Goal: Information Seeking & Learning: Check status

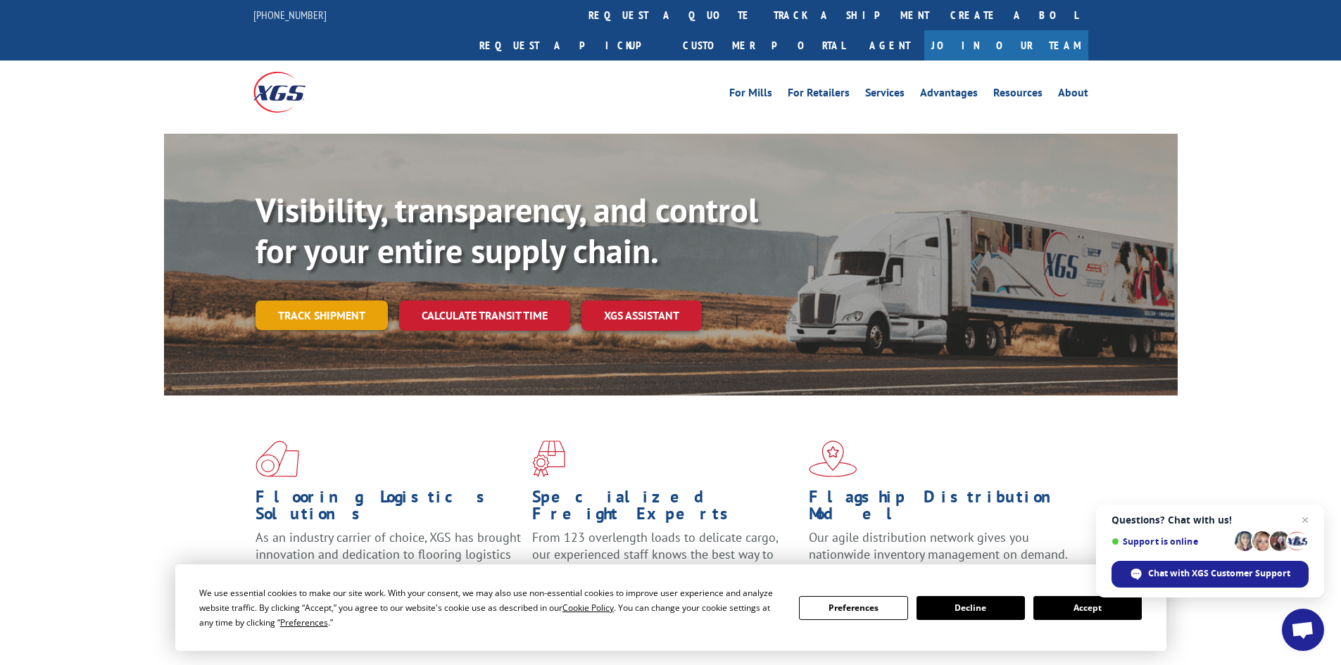
click at [327, 301] on link "Track shipment" at bounding box center [321, 316] width 132 height 30
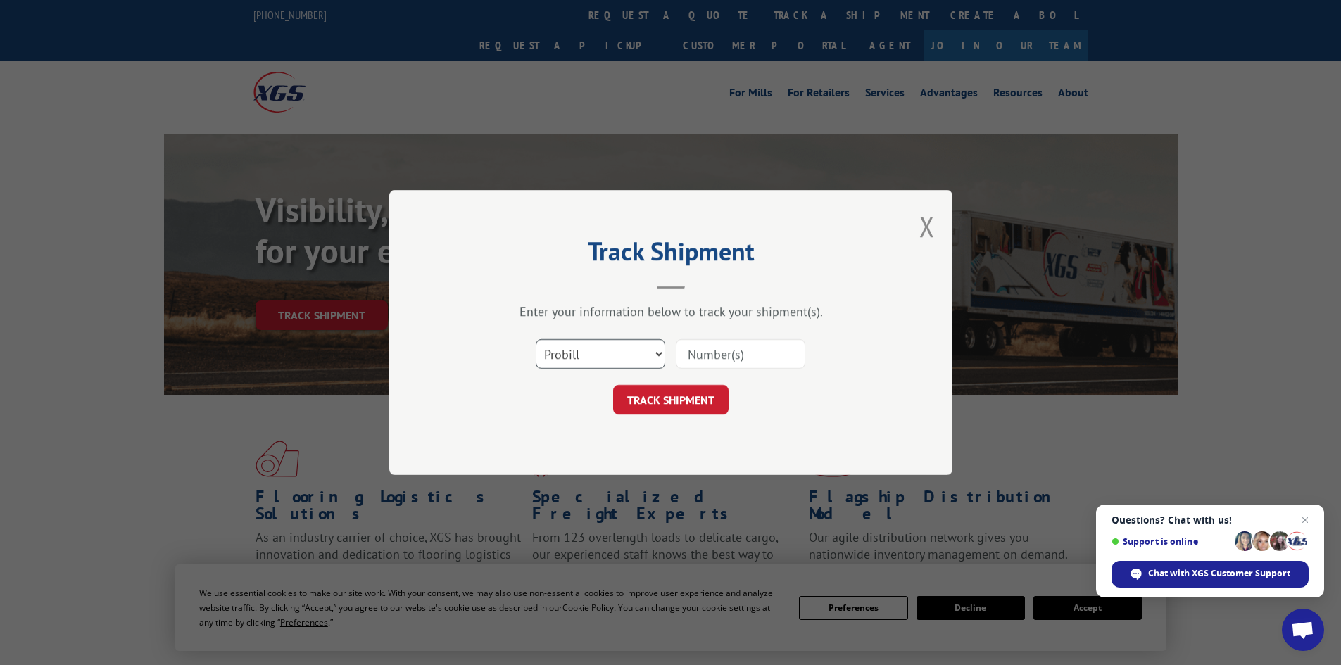
click at [607, 351] on select "Select category... Probill BOL PO" at bounding box center [600, 354] width 129 height 30
select select "bol"
click at [536, 339] on select "Select category... Probill BOL PO" at bounding box center [600, 354] width 129 height 30
click at [725, 353] on input at bounding box center [740, 354] width 129 height 30
type input "6015182"
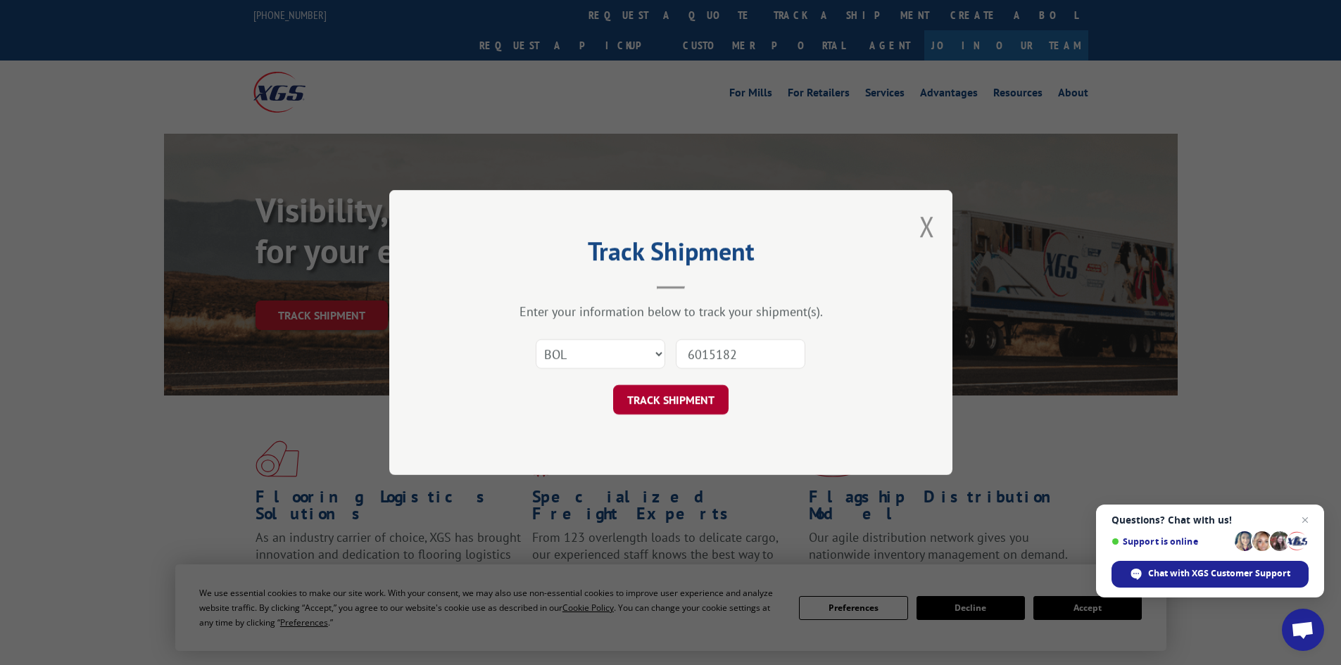
click at [643, 394] on button "TRACK SHIPMENT" at bounding box center [670, 400] width 115 height 30
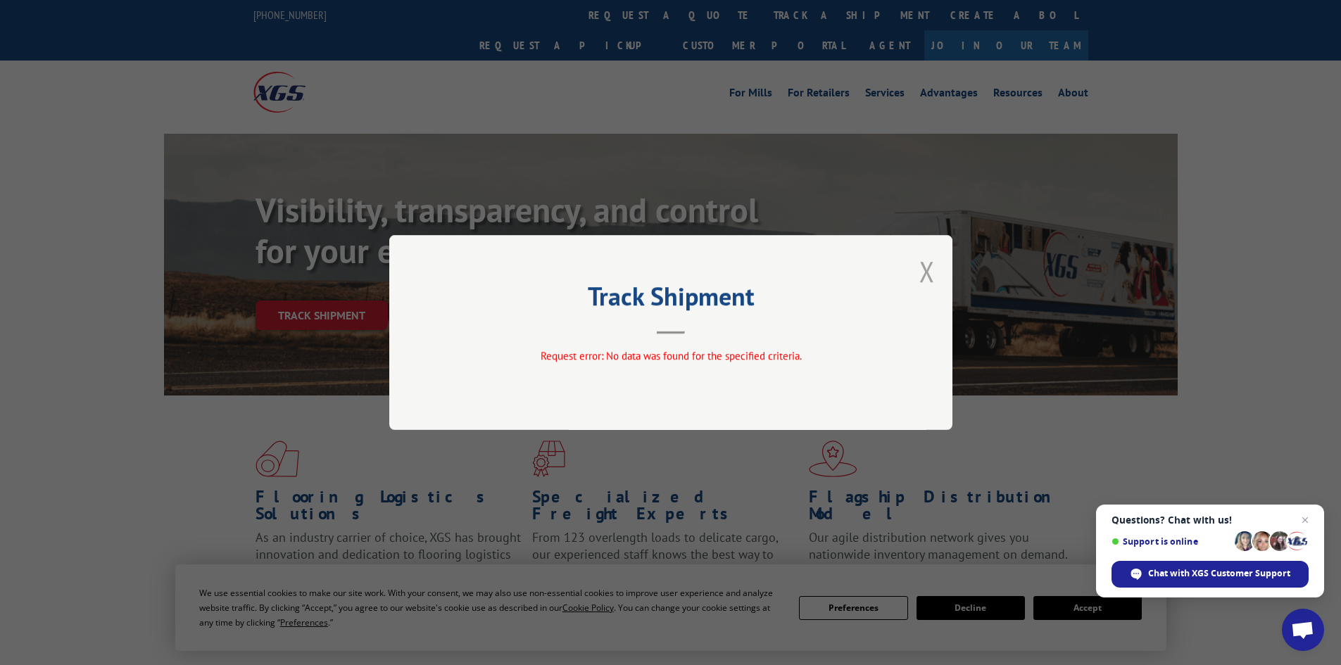
click at [921, 272] on button "Close modal" at bounding box center [926, 271] width 15 height 37
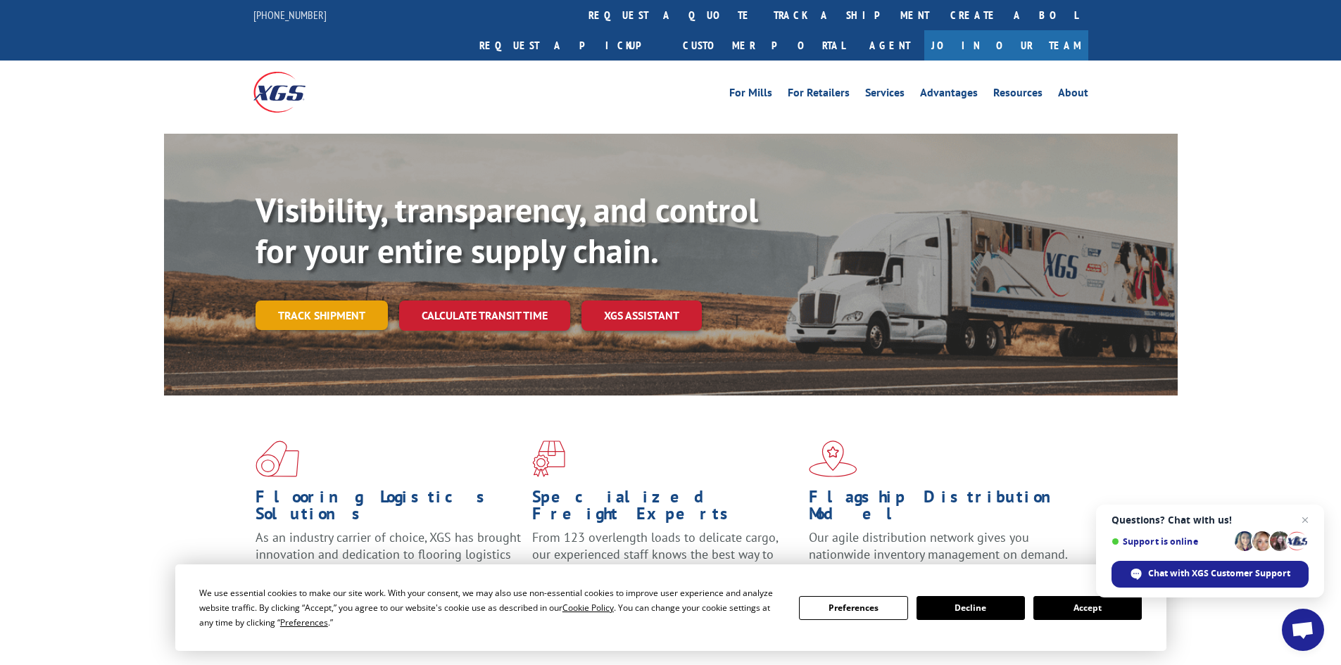
click at [313, 301] on link "Track shipment" at bounding box center [321, 316] width 132 height 30
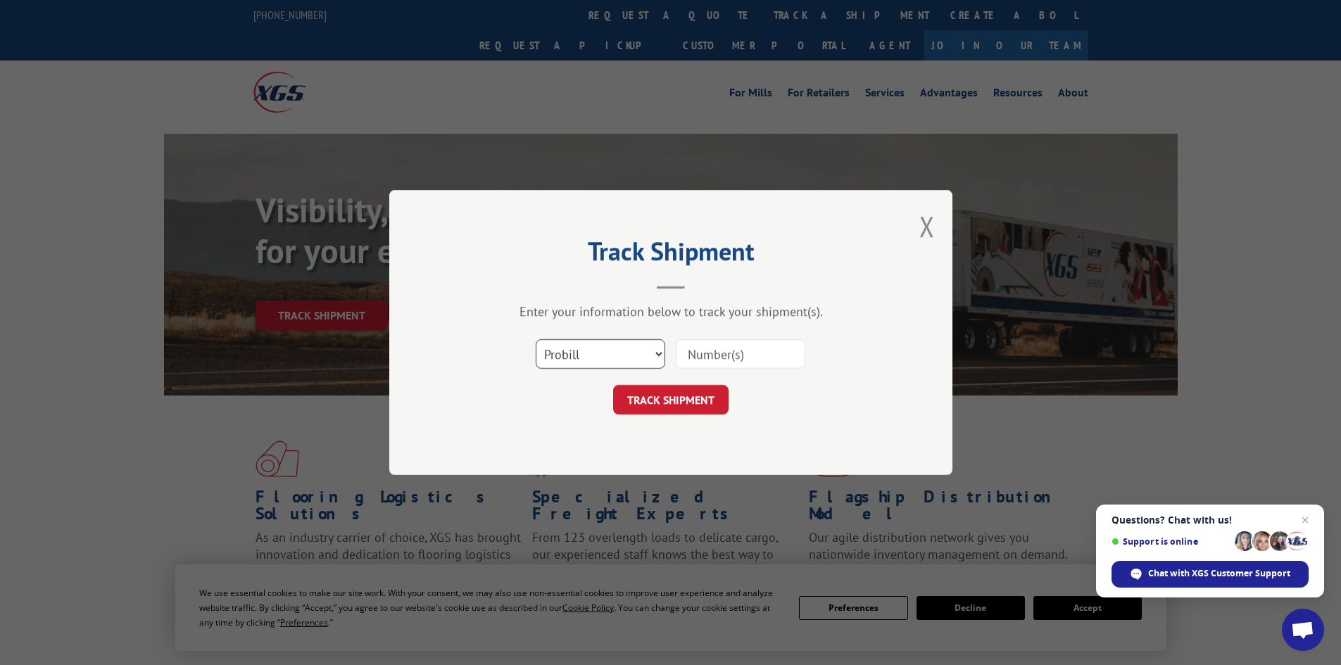
click at [590, 348] on select "Select category... Probill BOL PO" at bounding box center [600, 354] width 129 height 30
select select "bol"
click at [536, 339] on select "Select category... Probill BOL PO" at bounding box center [600, 354] width 129 height 30
click at [721, 355] on input at bounding box center [740, 354] width 129 height 30
type input "6015182"
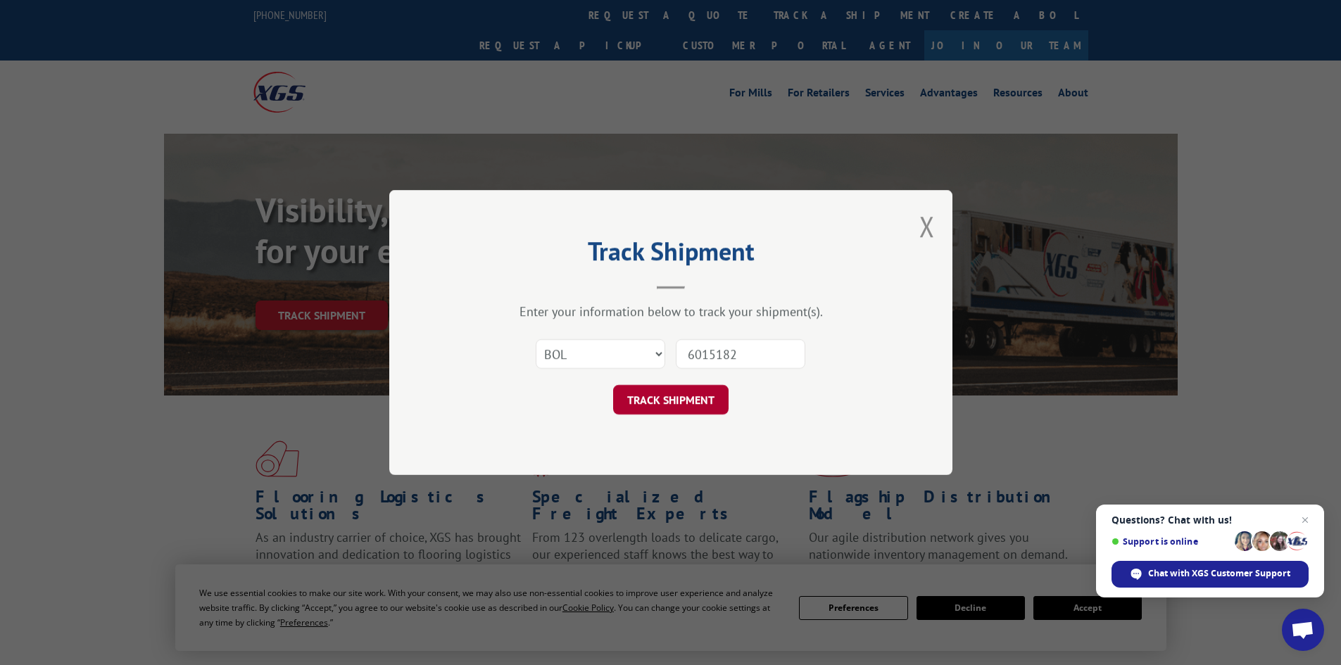
click at [657, 400] on button "TRACK SHIPMENT" at bounding box center [670, 400] width 115 height 30
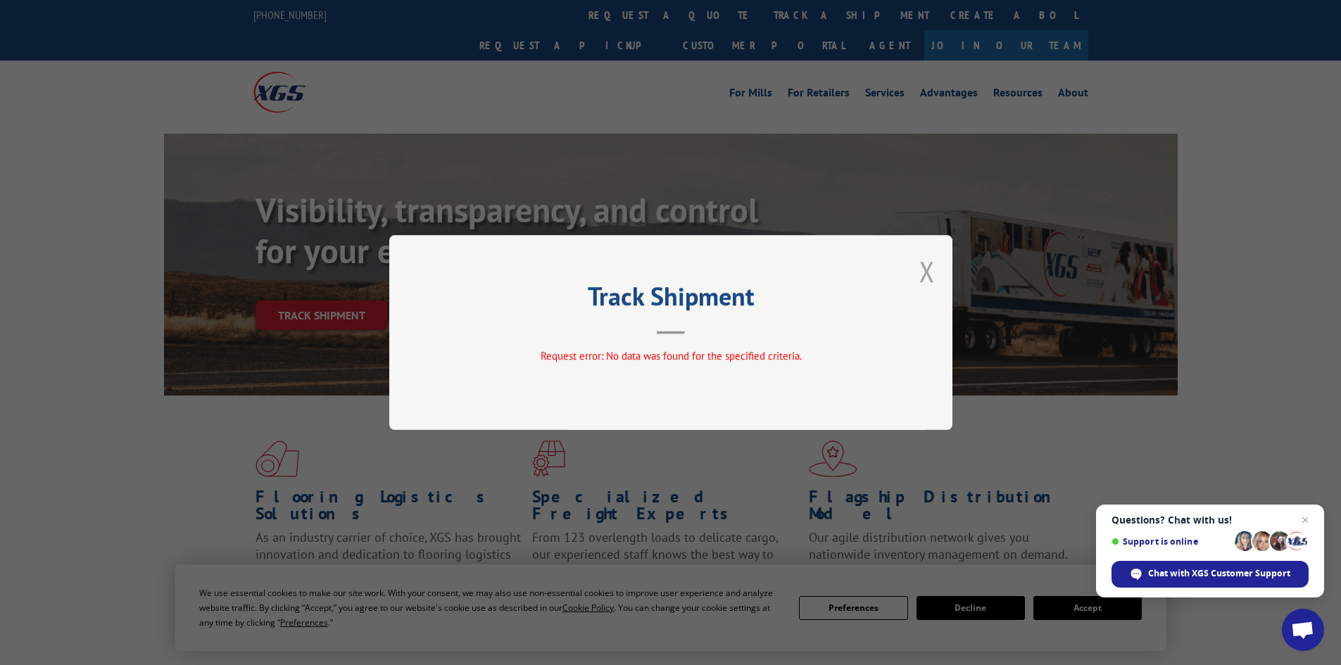
click at [928, 270] on button "Close modal" at bounding box center [926, 271] width 15 height 37
